Goal: Task Accomplishment & Management: Use online tool/utility

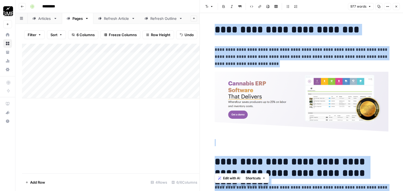
scroll to position [2184, 0]
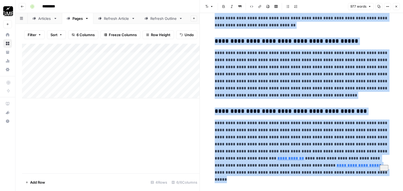
click at [396, 7] on icon "button" at bounding box center [396, 7] width 2 height 2
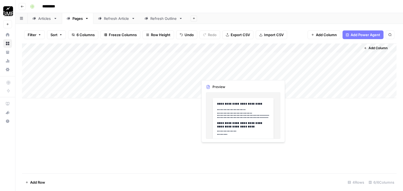
click at [220, 74] on div "Add Column" at bounding box center [209, 70] width 374 height 55
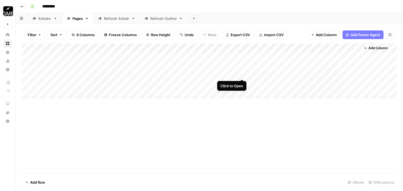
click at [243, 73] on div "Add Column" at bounding box center [209, 70] width 374 height 55
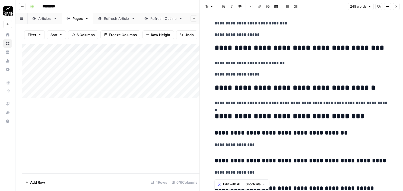
scroll to position [457, 0]
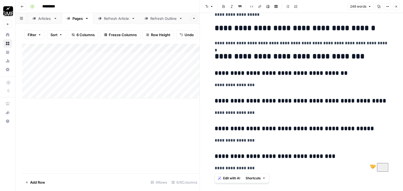
drag, startPoint x: 212, startPoint y: 27, endPoint x: 307, endPoint y: 182, distance: 182.3
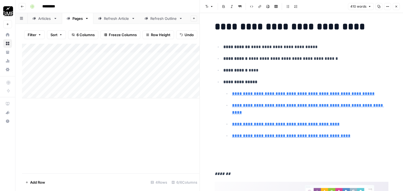
scroll to position [0, 0]
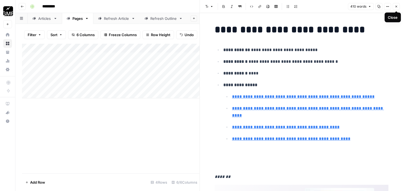
click at [396, 6] on icon "button" at bounding box center [396, 6] width 3 height 3
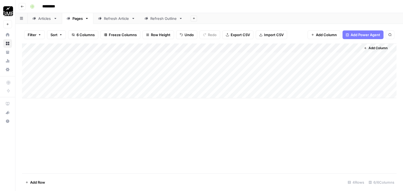
click at [265, 73] on div "Add Column" at bounding box center [209, 70] width 374 height 55
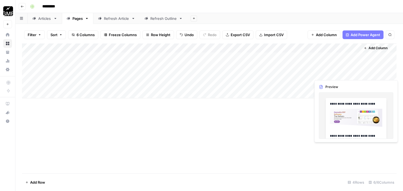
click at [335, 73] on div "Add Column" at bounding box center [209, 70] width 374 height 55
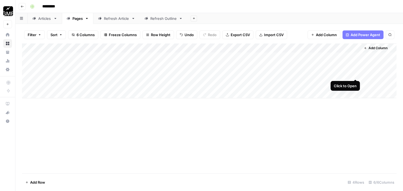
click at [356, 72] on div "Add Column" at bounding box center [209, 70] width 374 height 55
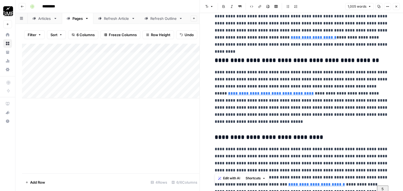
scroll to position [2156, 0]
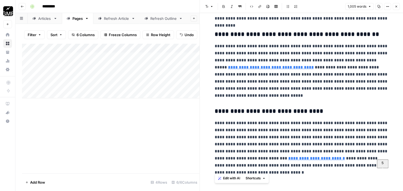
drag, startPoint x: 214, startPoint y: 29, endPoint x: 352, endPoint y: 204, distance: 222.4
copy div "**********"
